Goal: Task Accomplishment & Management: Complete application form

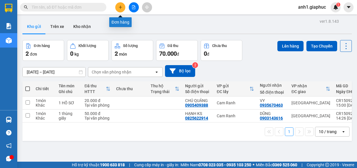
click at [120, 7] on icon "plus" at bounding box center [120, 7] width 4 height 4
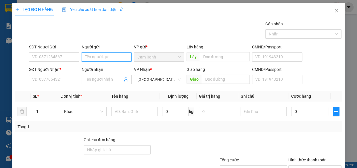
click at [108, 57] on input "Người gửi" at bounding box center [107, 56] width 50 height 9
click at [50, 57] on input "SĐT Người Gửi" at bounding box center [54, 56] width 50 height 9
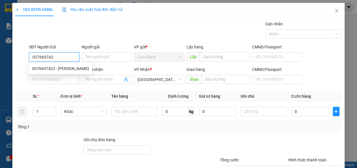
type input "0376697423"
click at [45, 69] on div "0376697423 - [PERSON_NAME]" at bounding box center [60, 68] width 57 height 6
type input "HIỀN"
type input "0376697423"
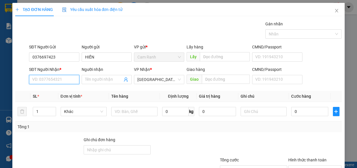
click at [53, 80] on input "SĐT Người Nhận *" at bounding box center [54, 79] width 50 height 9
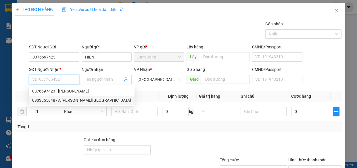
drag, startPoint x: 65, startPoint y: 100, endPoint x: 86, endPoint y: 99, distance: 21.6
click at [65, 100] on div "0903855648 - A [PERSON_NAME][GEOGRAPHIC_DATA]" at bounding box center [81, 100] width 99 height 6
type input "0903855648"
type input "A HOÀNG XÔ"
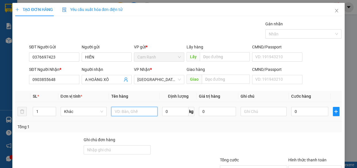
click at [126, 112] on input "text" at bounding box center [134, 111] width 46 height 9
type input "1 GÓI"
drag, startPoint x: 310, startPoint y: 110, endPoint x: 317, endPoint y: 112, distance: 6.9
click at [310, 110] on input "0" at bounding box center [309, 111] width 37 height 9
type input "2"
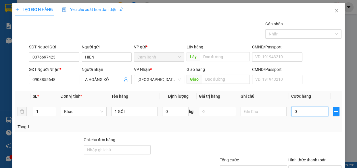
type input "2"
type input "20"
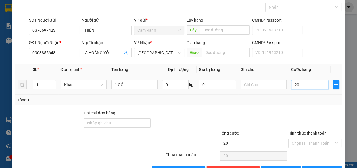
scroll to position [19, 0]
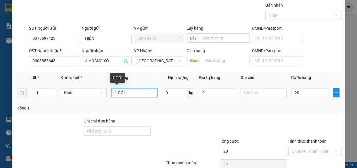
type input "20.000"
click at [133, 89] on input "1 GÓI" at bounding box center [134, 92] width 46 height 9
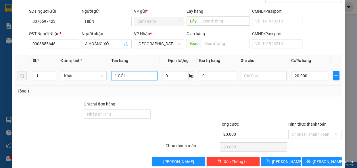
scroll to position [45, 0]
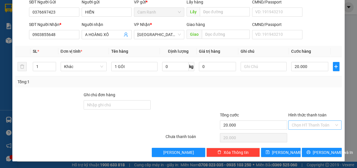
click at [307, 126] on input "Hình thức thanh toán" at bounding box center [313, 124] width 43 height 9
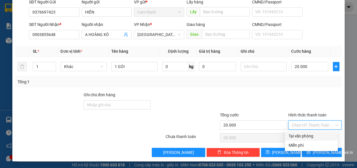
click at [311, 137] on div "Tại văn phòng" at bounding box center [311, 135] width 46 height 6
type input "0"
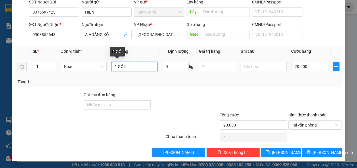
click at [144, 68] on input "1 GÓI" at bounding box center [134, 66] width 46 height 9
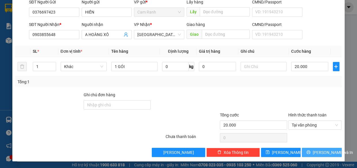
click at [313, 151] on span "[PERSON_NAME] và In" at bounding box center [333, 152] width 40 height 6
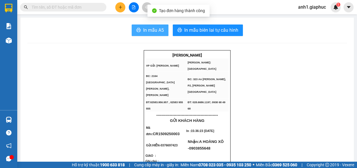
click at [146, 31] on span "In mẫu A5" at bounding box center [153, 29] width 21 height 7
